Goal: Transaction & Acquisition: Purchase product/service

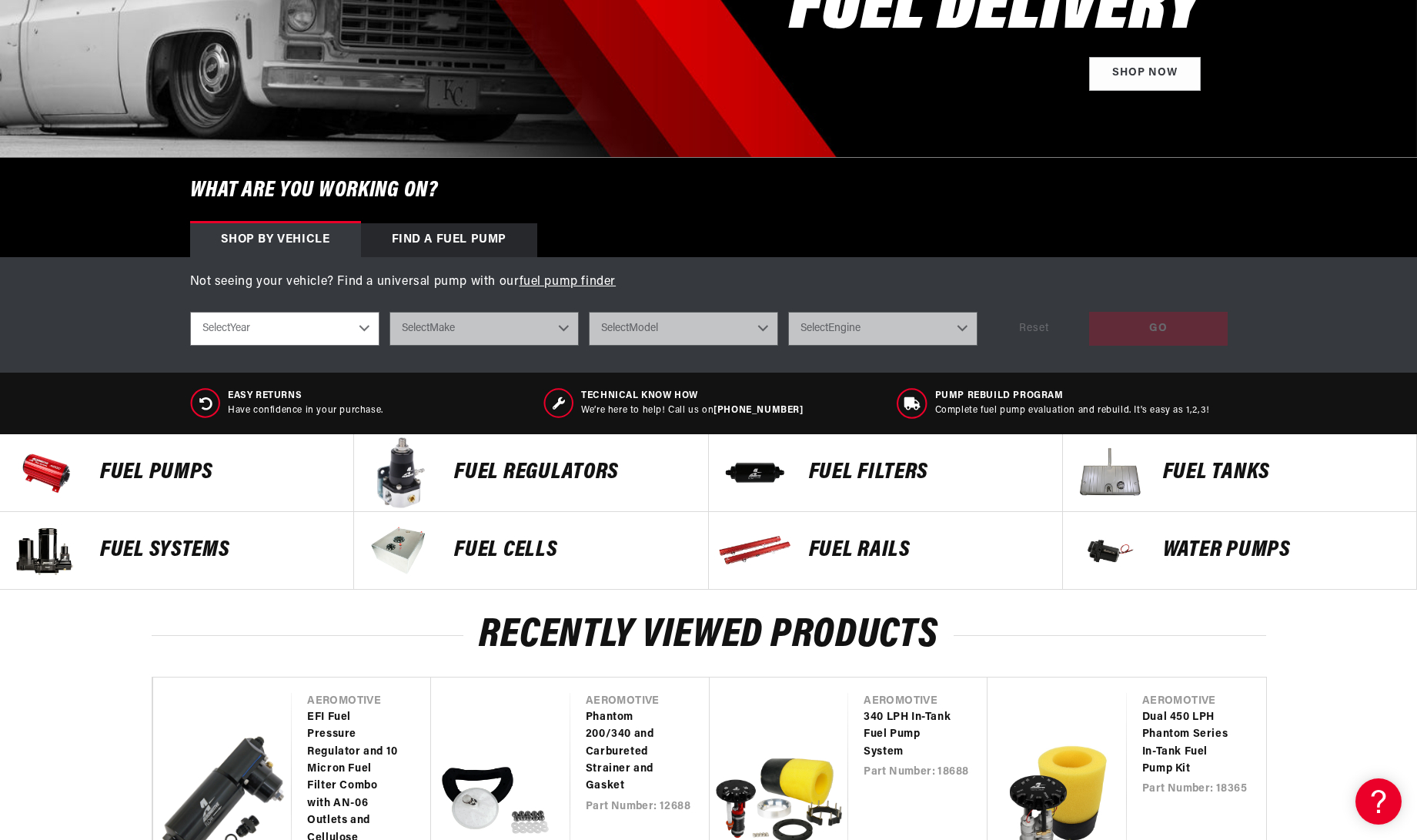
scroll to position [327, 0]
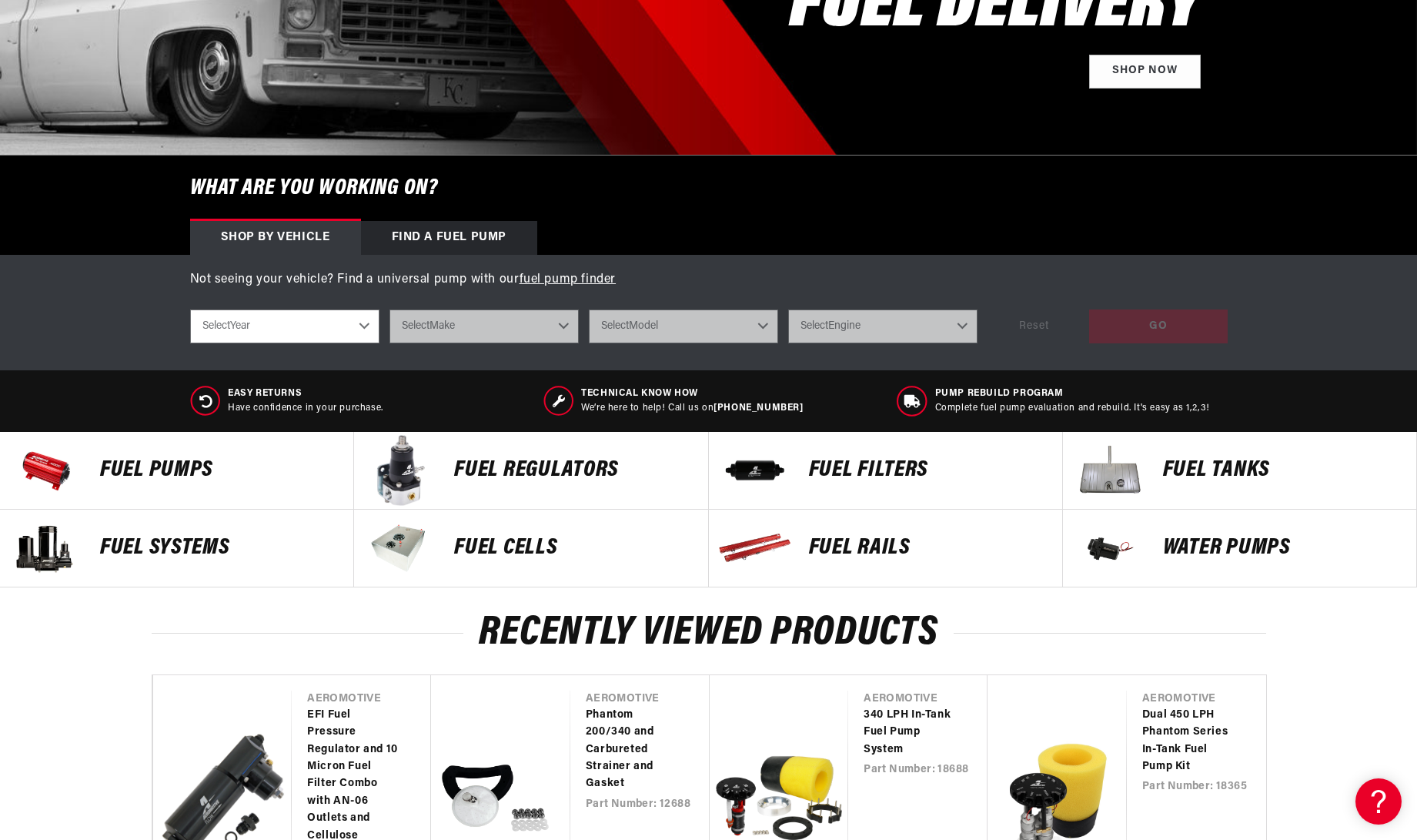
click at [479, 473] on p "FUEL REGULATORS" at bounding box center [573, 471] width 237 height 24
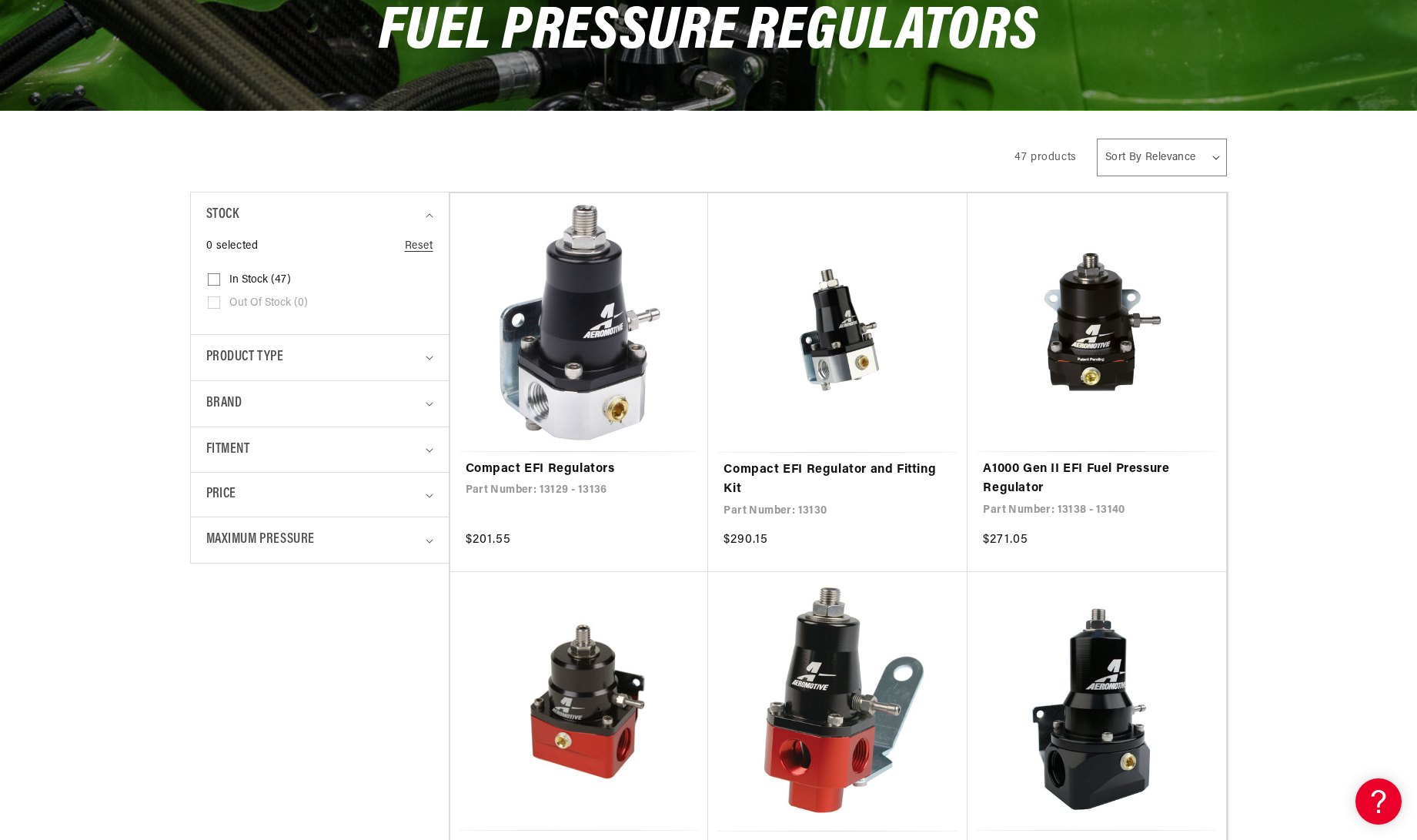
scroll to position [209, 0]
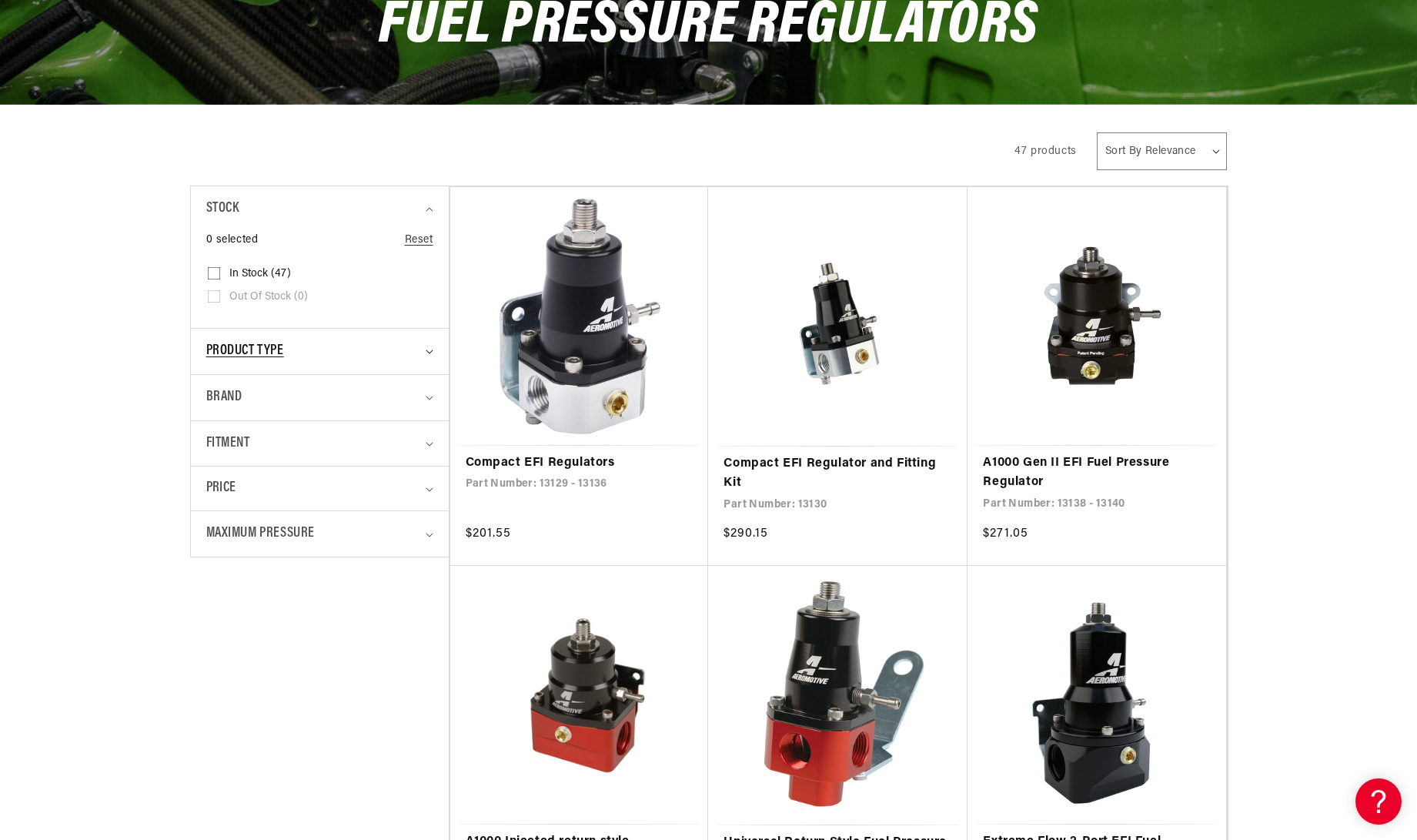
click at [217, 351] on span "Product type" at bounding box center [244, 351] width 78 height 23
click at [426, 533] on summary "Maximum Pressure" at bounding box center [319, 534] width 227 height 45
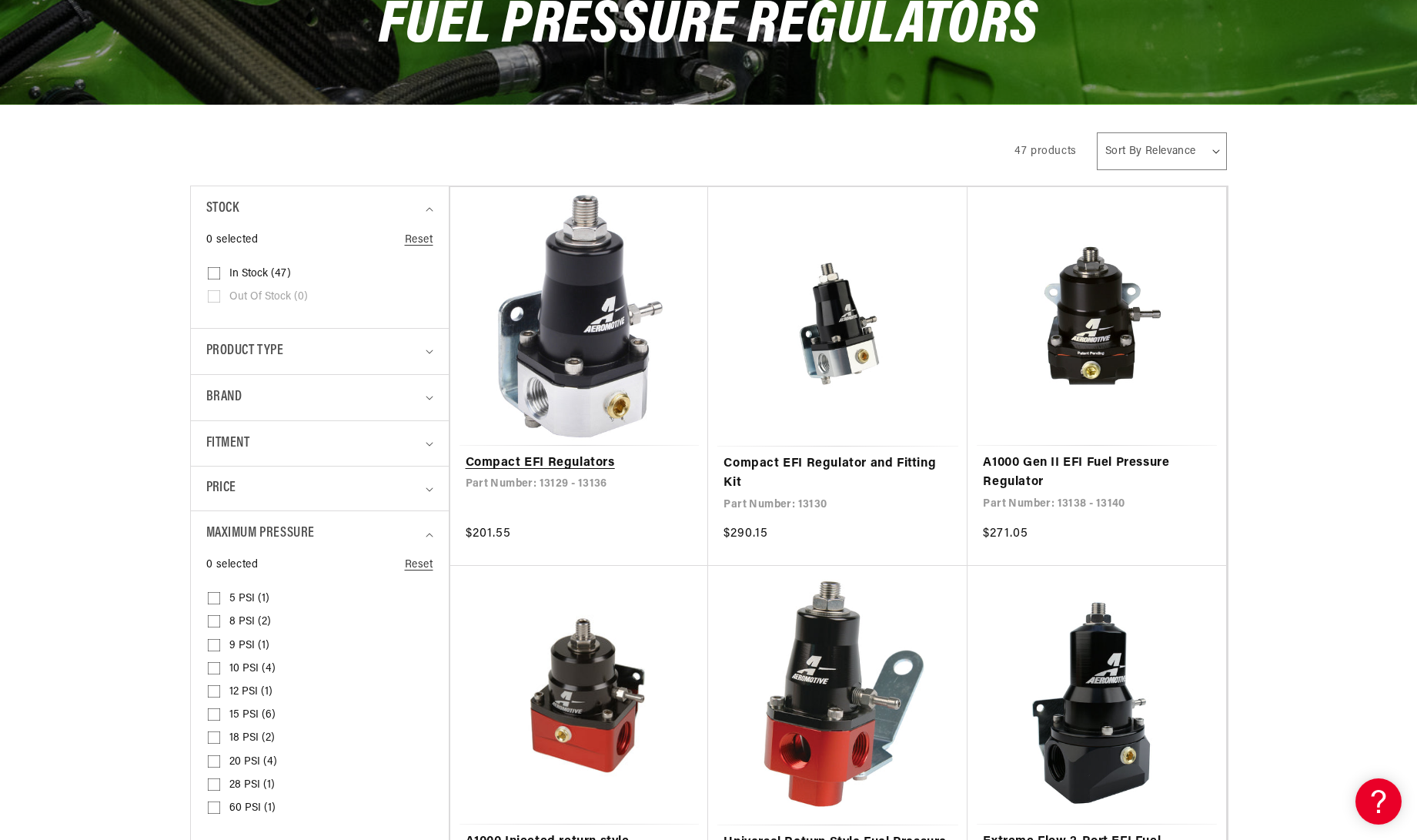
drag, startPoint x: 431, startPoint y: 531, endPoint x: 448, endPoint y: 526, distance: 17.7
click at [431, 531] on summary "Maximum Pressure" at bounding box center [319, 534] width 227 height 45
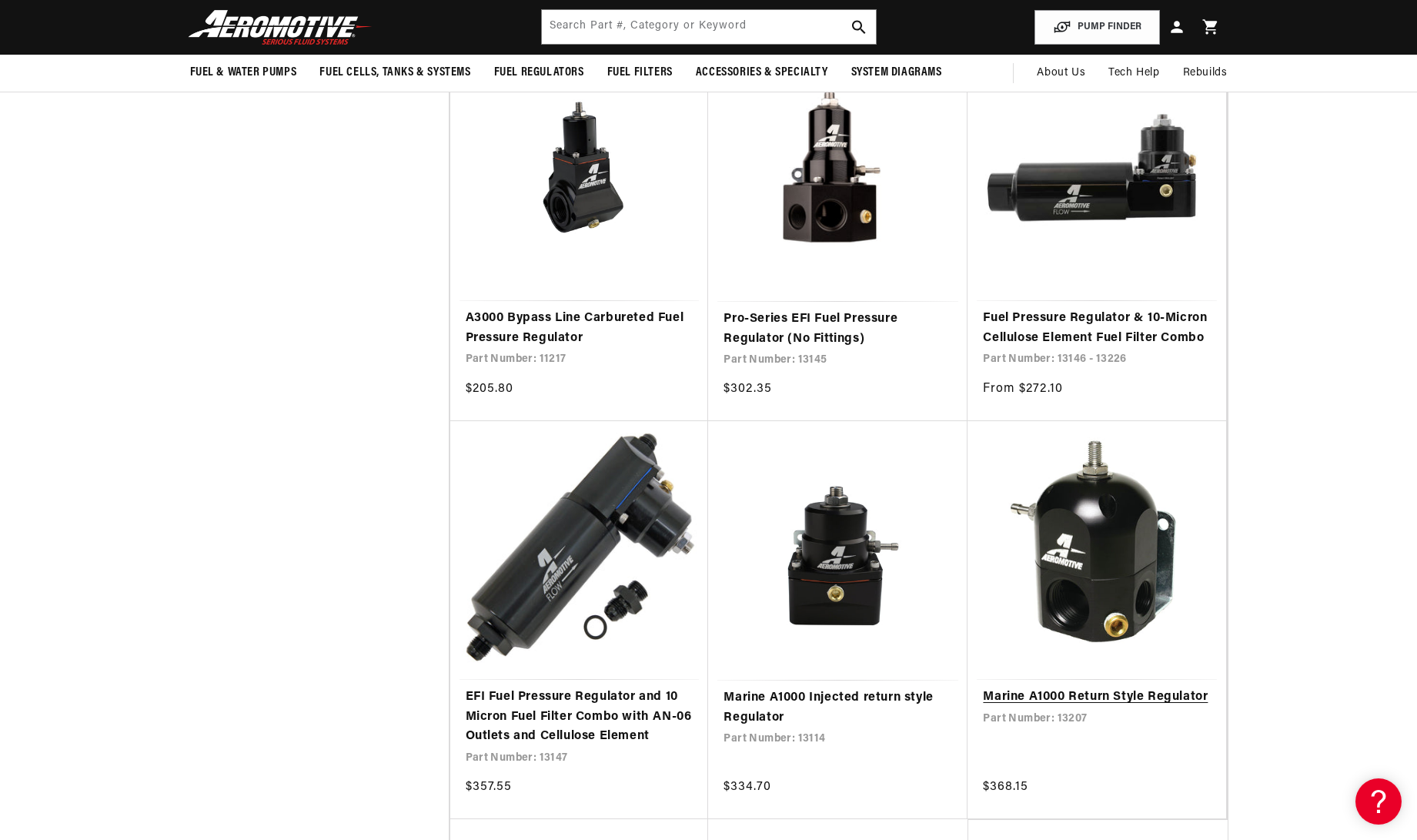
scroll to position [5297, 0]
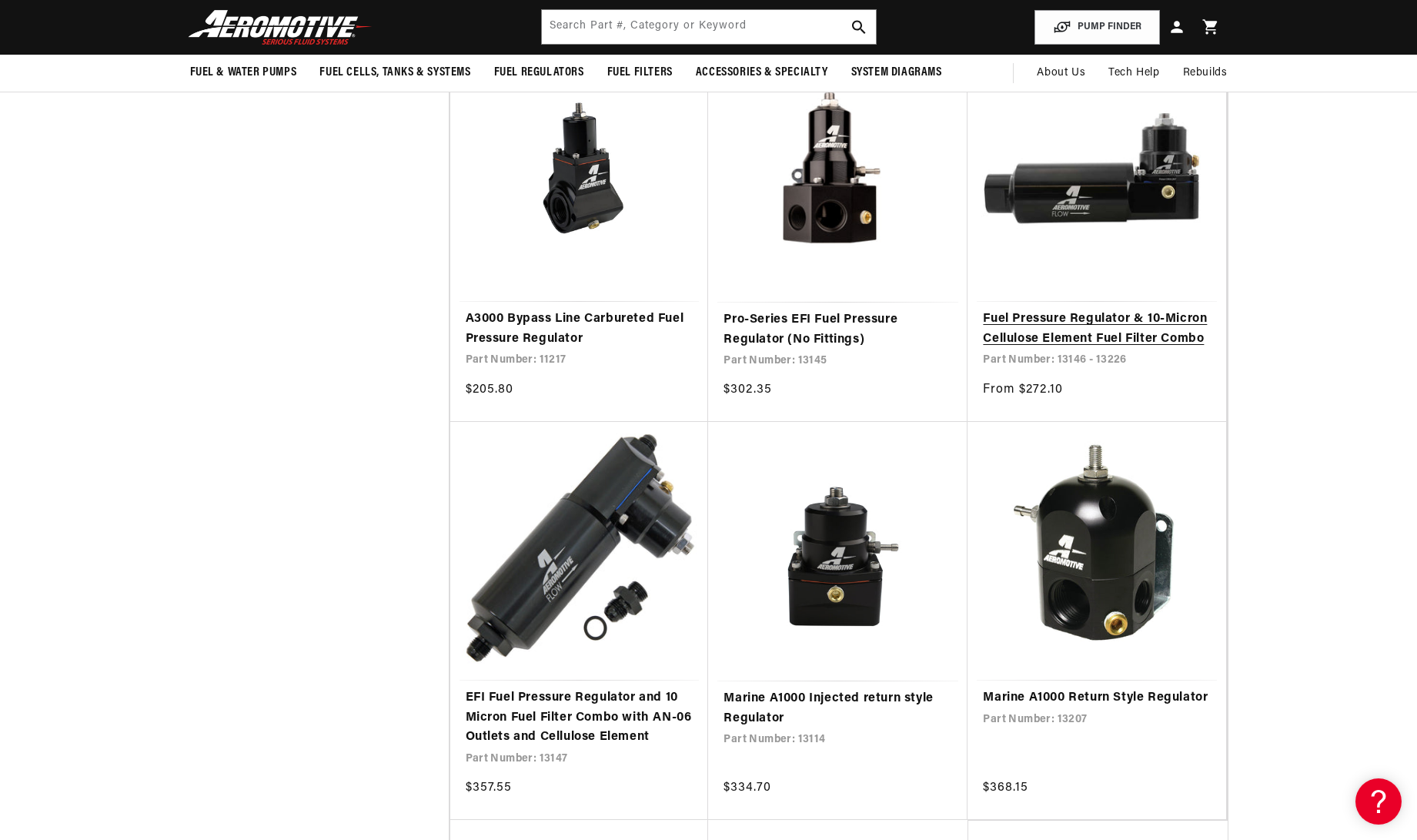
click at [1166, 338] on link "Fuel Pressure Regulator & 10-Micron Cellulose Element Fuel Filter Combo" at bounding box center [1097, 329] width 228 height 39
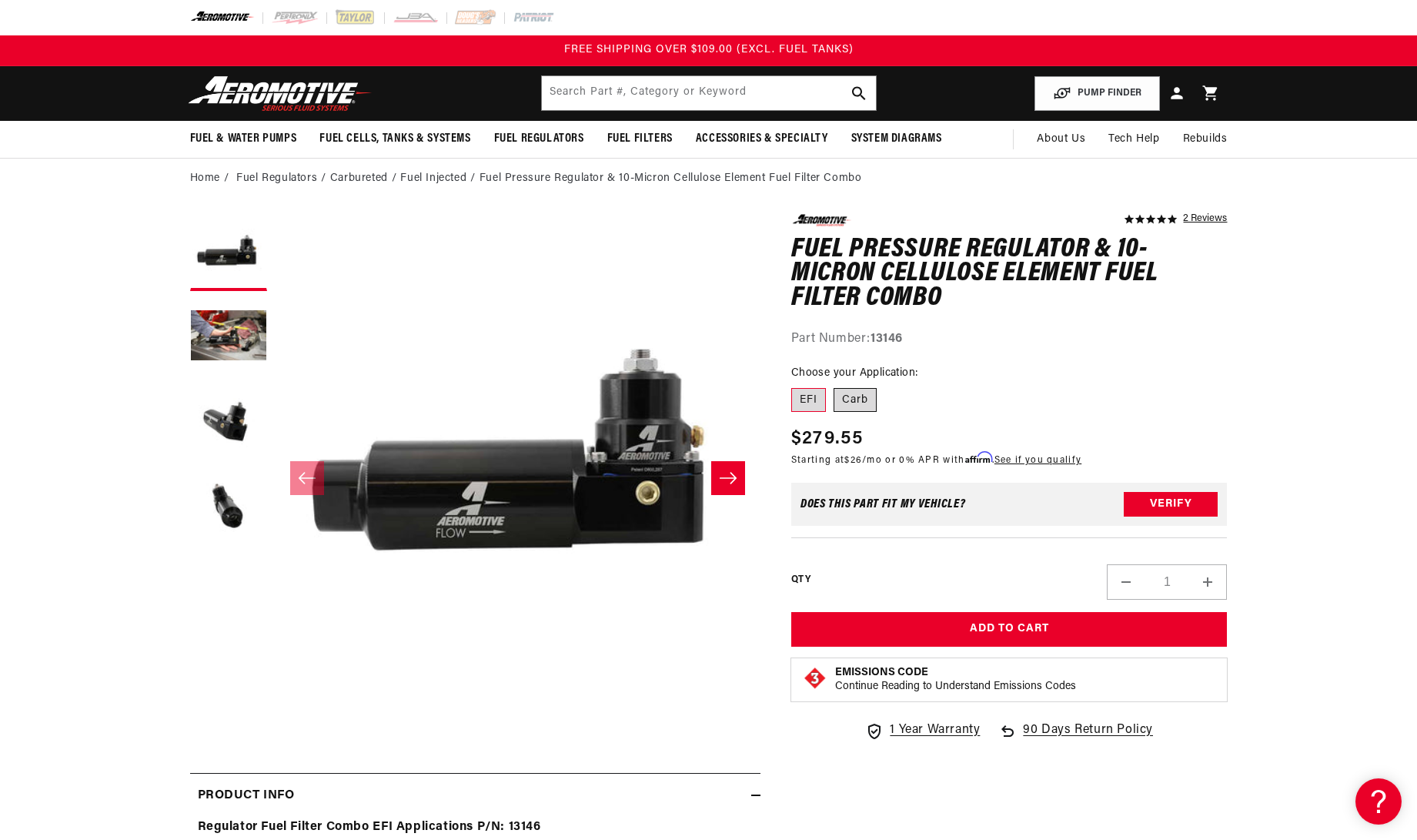
click at [854, 403] on label "Carb" at bounding box center [856, 399] width 43 height 25
click at [834, 386] on input "Carb" at bounding box center [834, 385] width 1 height 1
radio input "true"
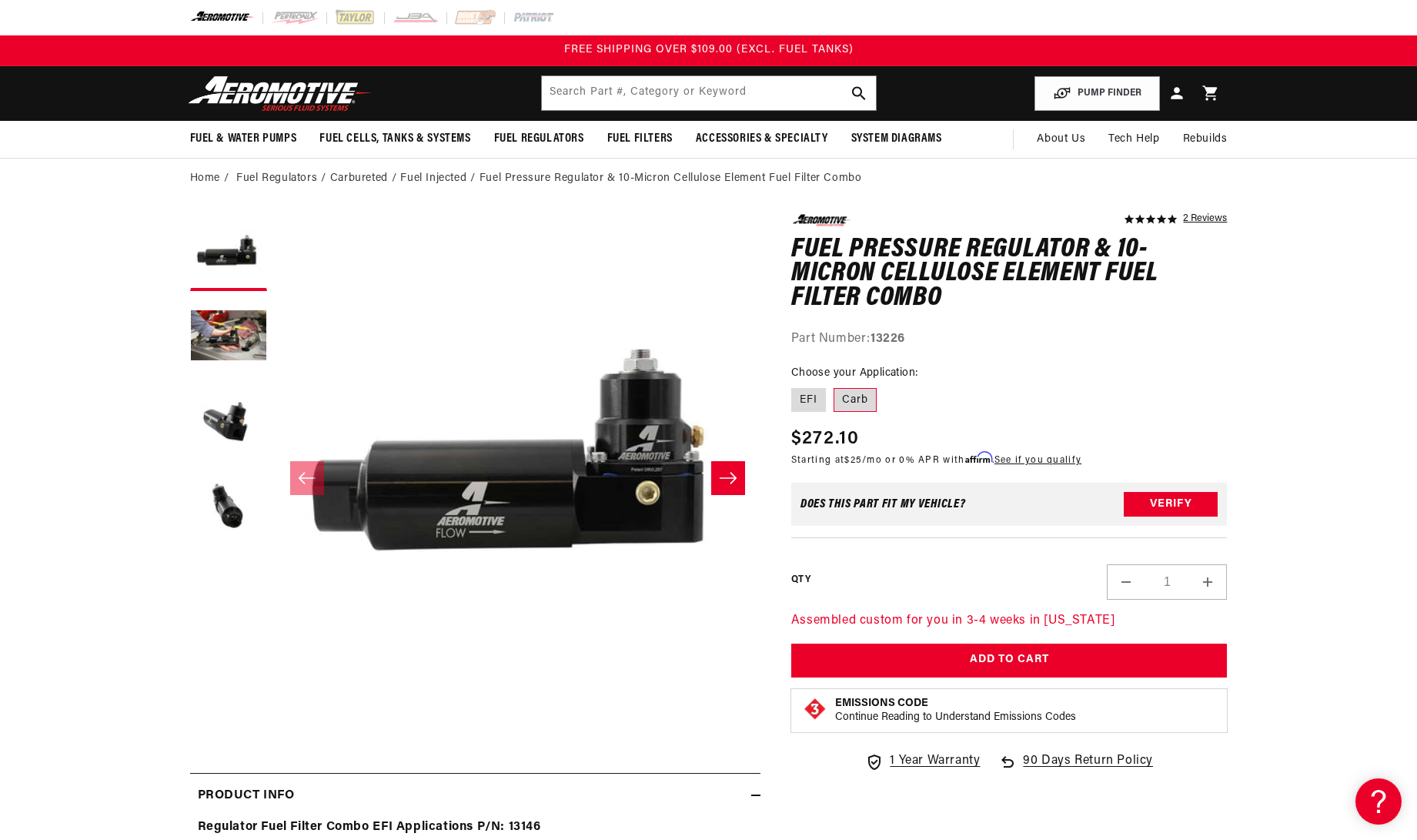
click at [895, 338] on strong "13226" at bounding box center [887, 339] width 34 height 13
click at [811, 395] on label "EFI" at bounding box center [809, 399] width 34 height 25
click at [796, 386] on input "EFI" at bounding box center [795, 385] width 1 height 1
radio input "true"
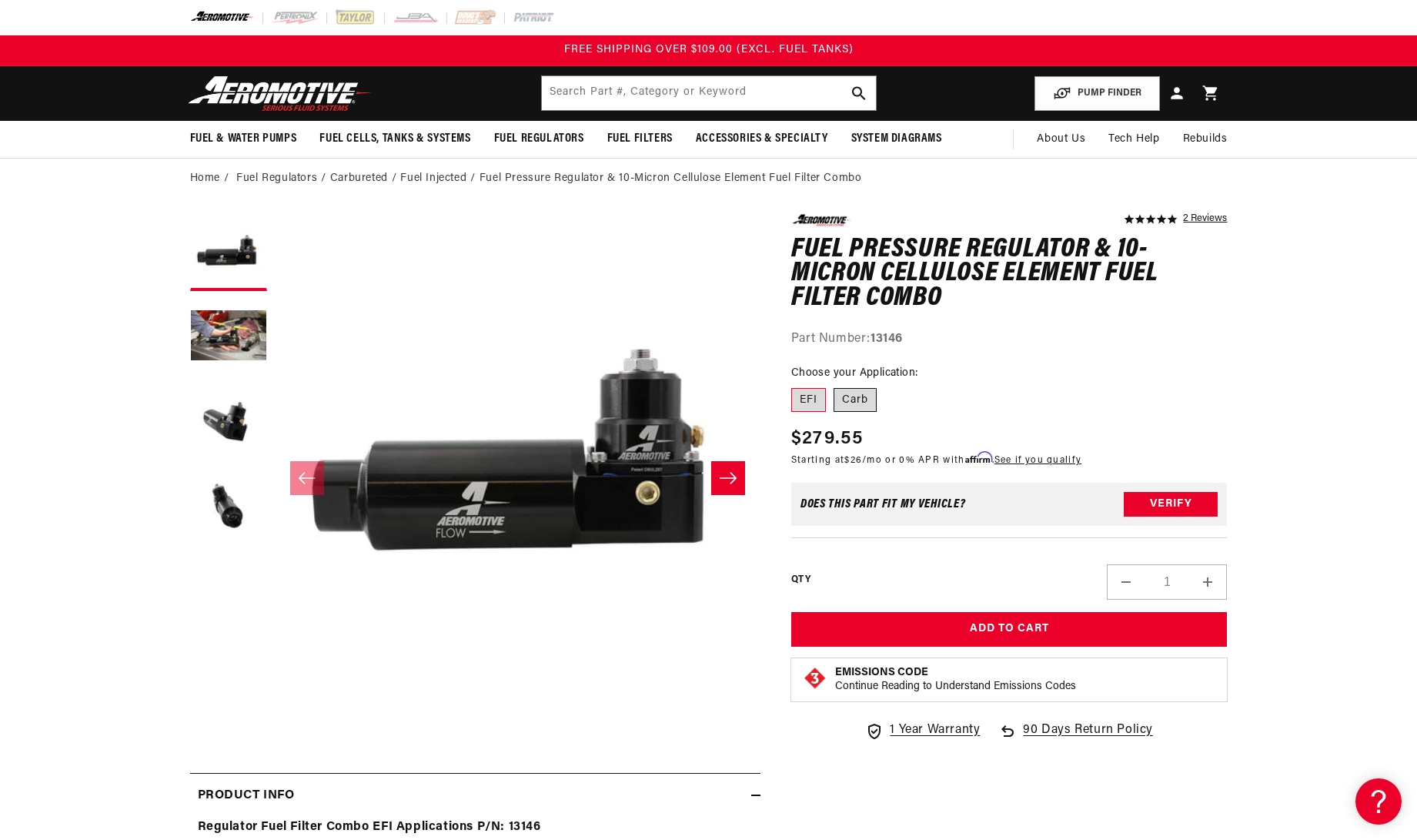
click at [850, 397] on label "Carb" at bounding box center [856, 399] width 43 height 25
click at [834, 386] on input "Carb" at bounding box center [834, 385] width 1 height 1
radio input "true"
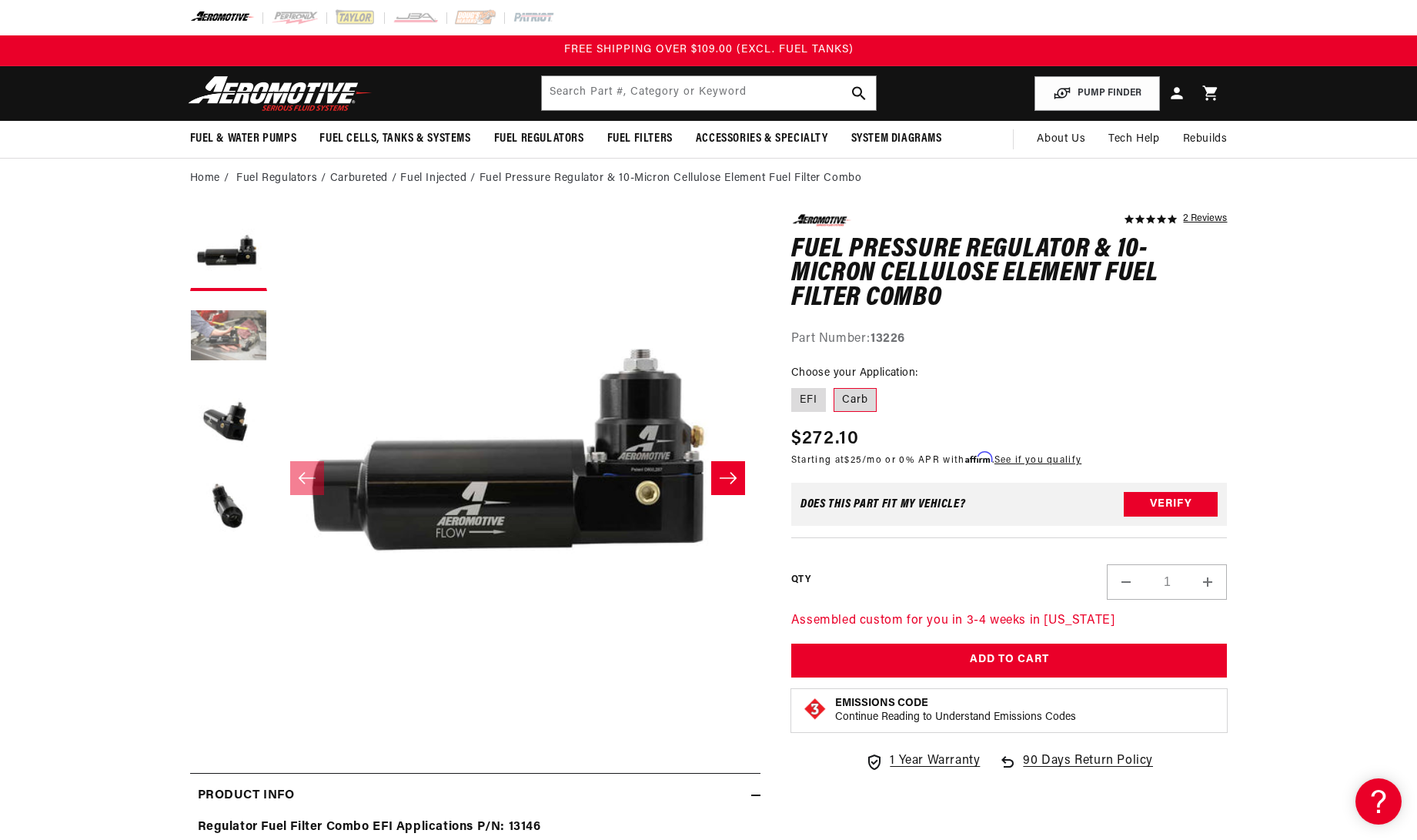
click at [235, 333] on button "Load image 2 in gallery view" at bounding box center [229, 337] width 77 height 77
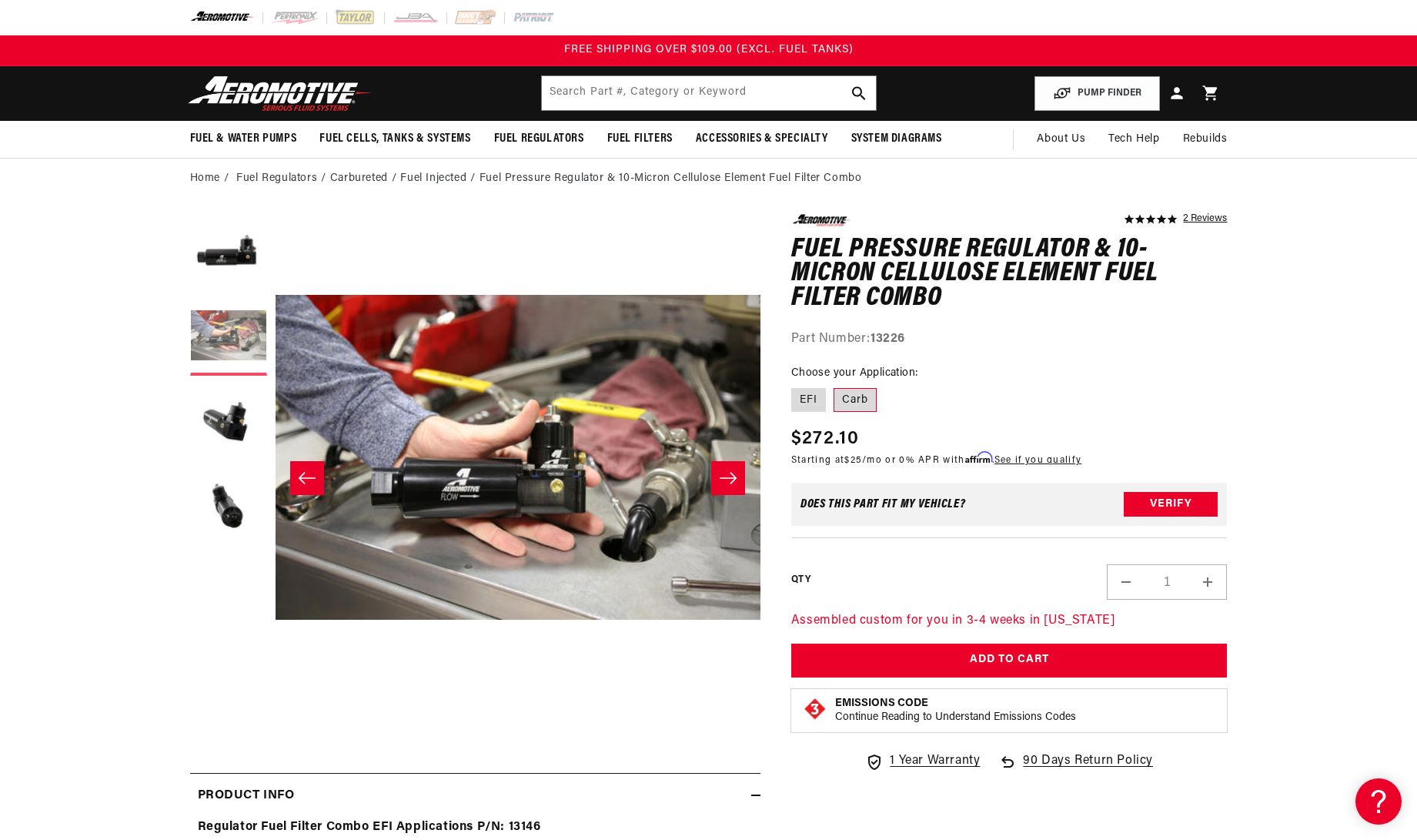
scroll to position [0, 486]
